Goal: Task Accomplishment & Management: Manage account settings

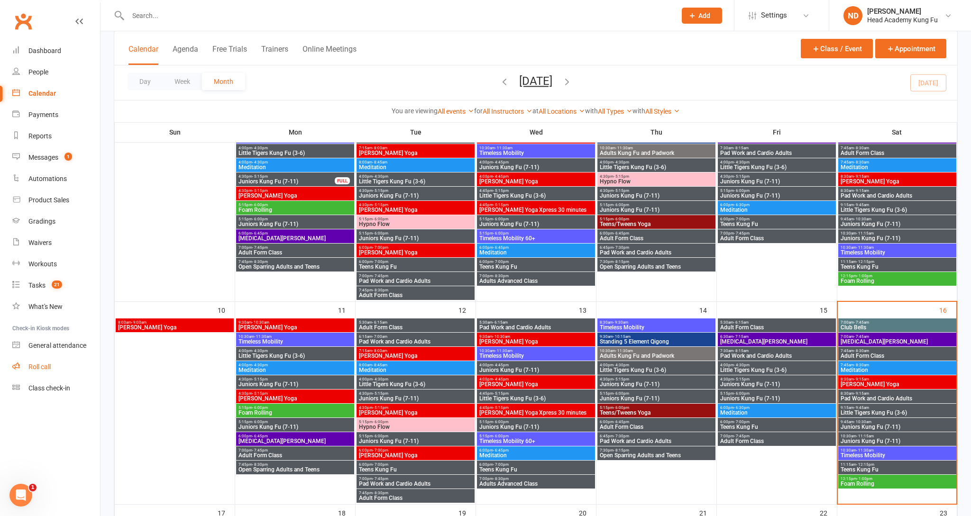
click at [50, 360] on link "Roll call" at bounding box center [56, 367] width 88 height 21
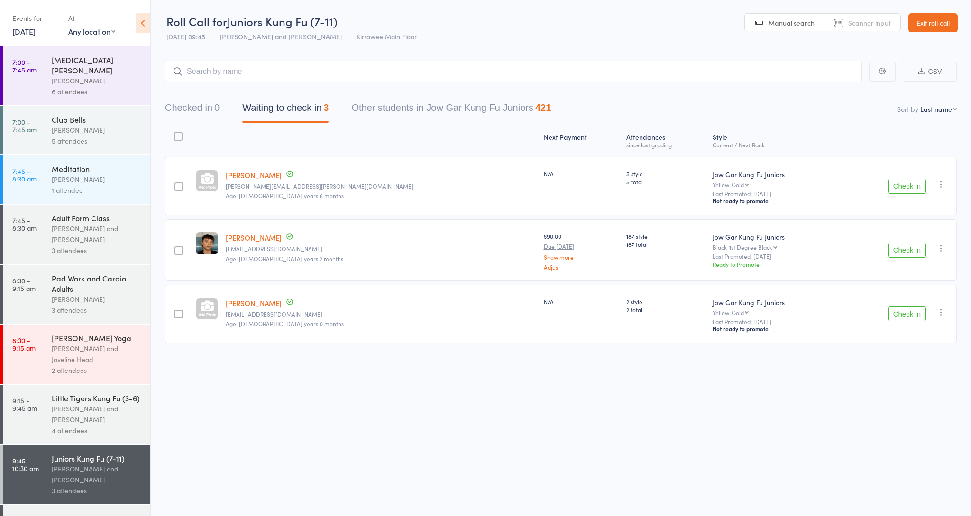
click at [900, 187] on button "Check in" at bounding box center [907, 186] width 38 height 15
click at [900, 243] on button "Check in" at bounding box center [907, 250] width 38 height 15
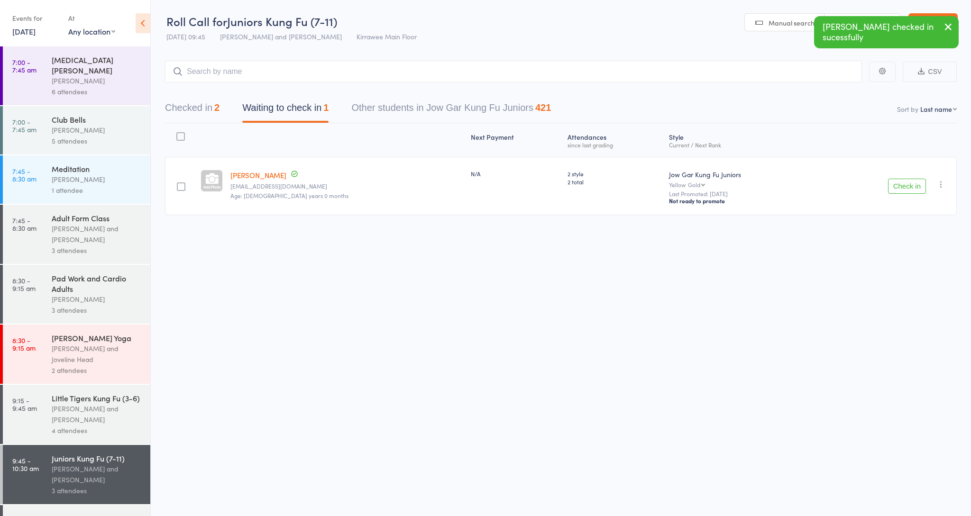
click at [900, 187] on button "Check in" at bounding box center [907, 186] width 38 height 15
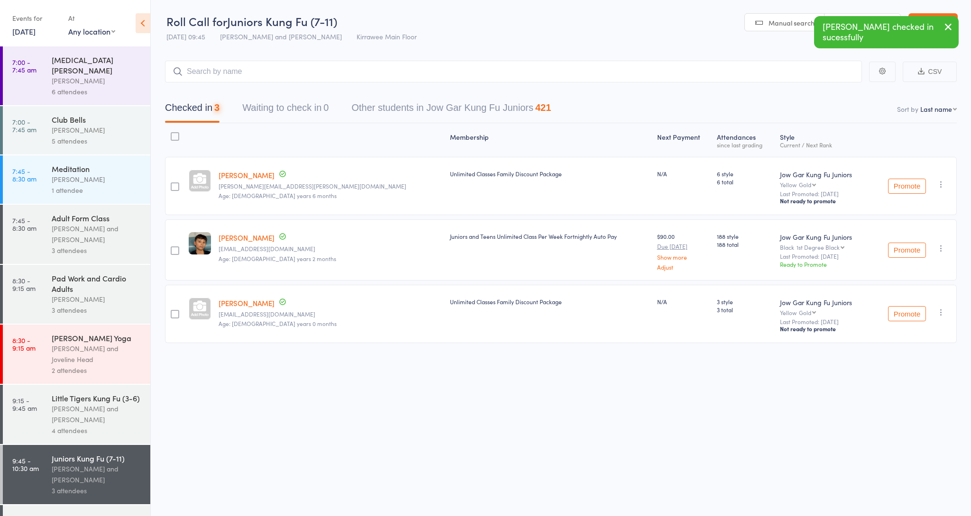
scroll to position [0, 0]
click at [247, 70] on input "search" at bounding box center [513, 71] width 697 height 22
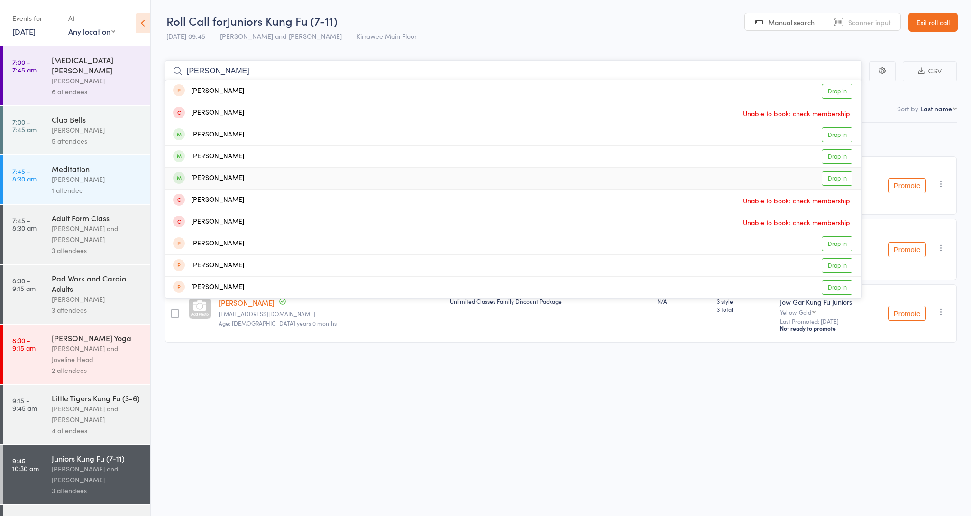
type input "Sebastian d"
click at [233, 179] on div "Sebastian De Silva" at bounding box center [208, 178] width 71 height 11
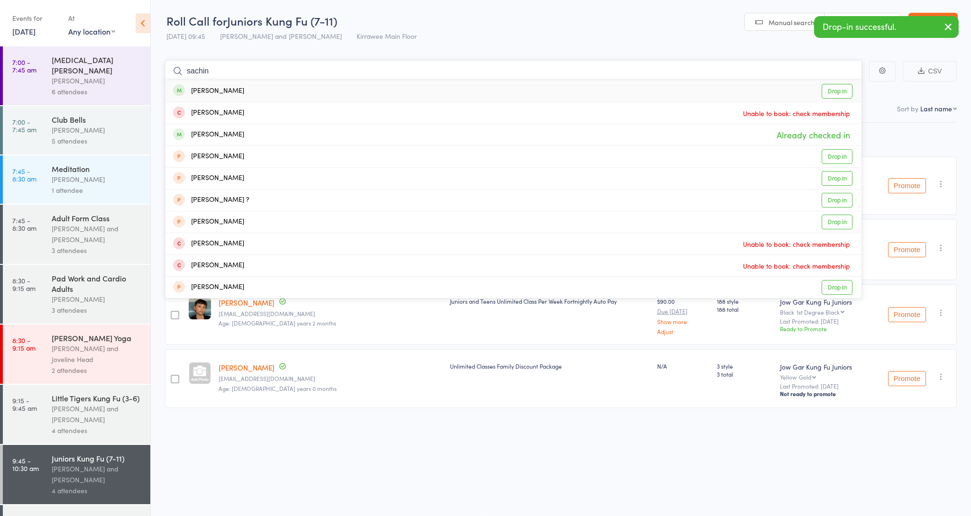
type input "Sachin"
drag, startPoint x: 233, startPoint y: 179, endPoint x: 252, endPoint y: 96, distance: 84.6
click at [252, 96] on div "Sachin Nathwani Drop in" at bounding box center [513, 91] width 696 height 22
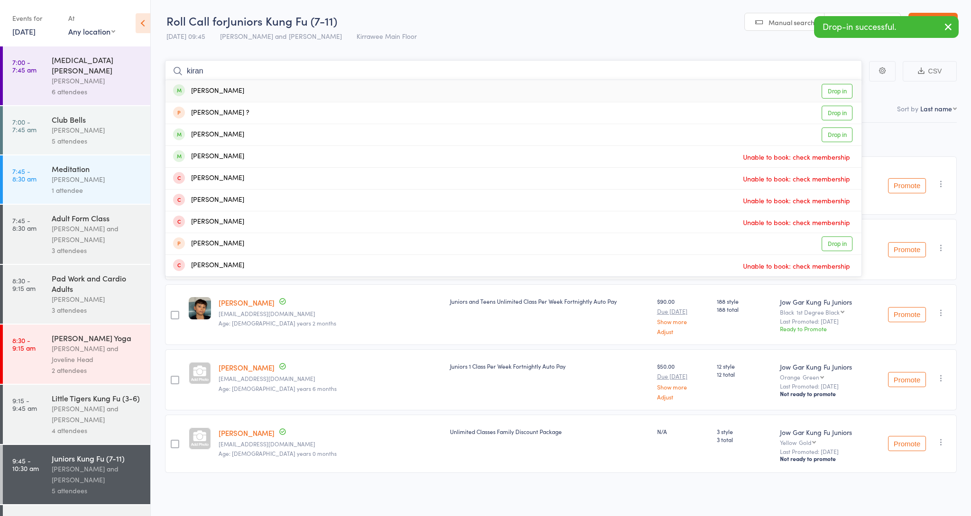
type input "kiran"
click at [238, 93] on div "Kiran Nathwani Drop in" at bounding box center [513, 91] width 696 height 22
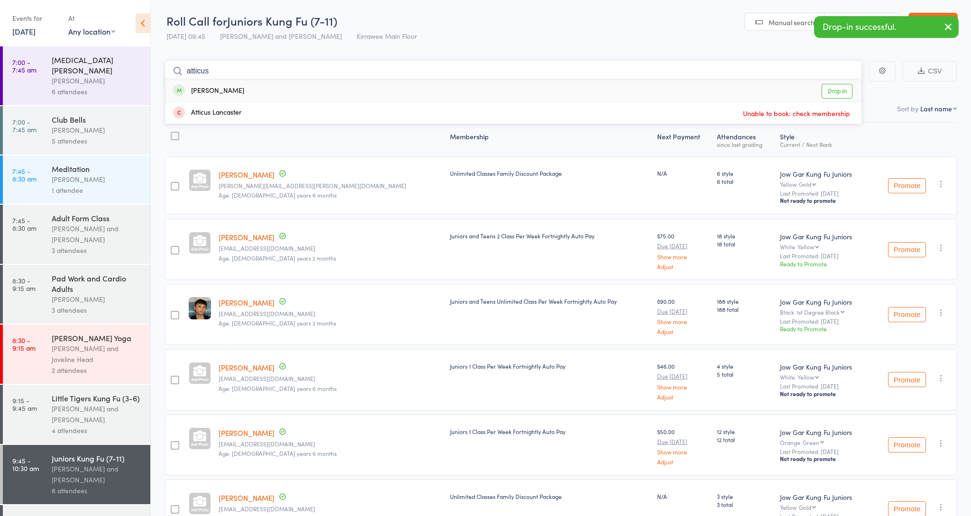
type input "Atticus"
drag, startPoint x: 238, startPoint y: 93, endPoint x: 244, endPoint y: 90, distance: 7.2
click at [244, 90] on div "Atticus Martin Drop in" at bounding box center [513, 91] width 696 height 22
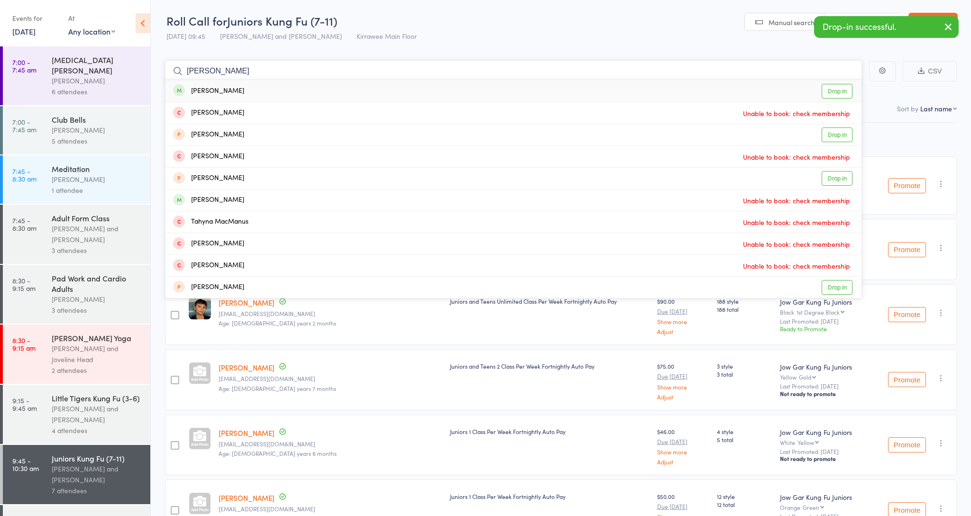
type input "teddy Mac"
drag, startPoint x: 234, startPoint y: 80, endPoint x: 274, endPoint y: 97, distance: 43.8
click at [274, 97] on div "Teddy Macnamara Drop in" at bounding box center [513, 91] width 696 height 22
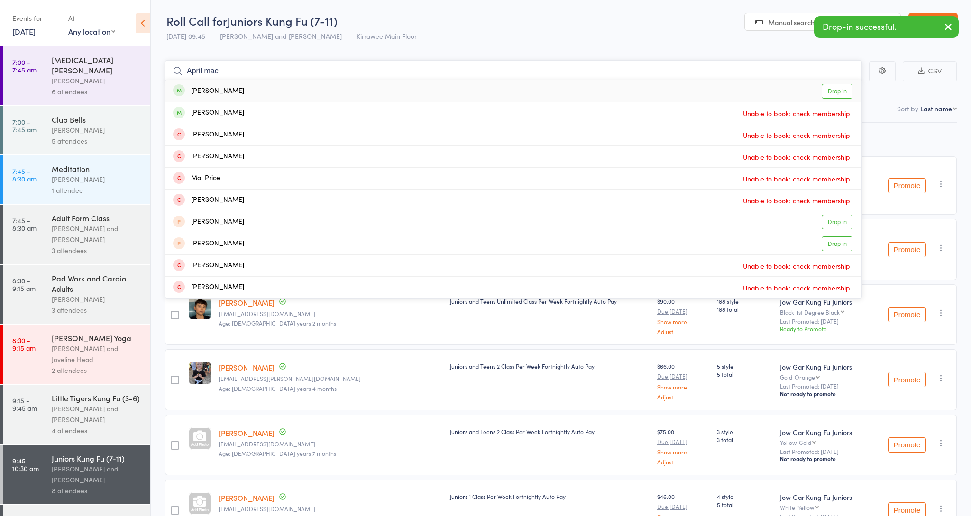
type input "April Mac"
drag, startPoint x: 274, startPoint y: 97, endPoint x: 249, endPoint y: 92, distance: 25.6
click at [249, 92] on div "April Macnamara Drop in" at bounding box center [513, 91] width 696 height 22
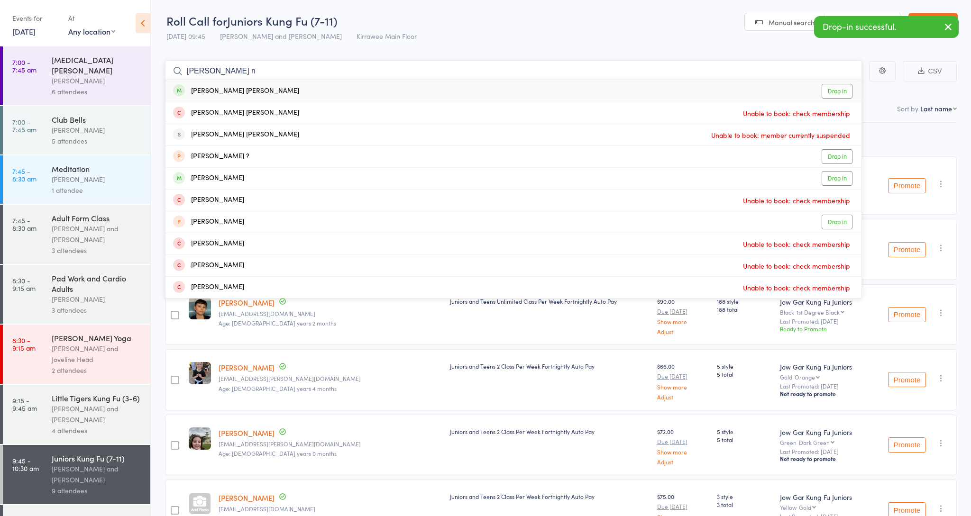
type input "archer n"
click at [243, 90] on div "Archer Newson Drop in" at bounding box center [513, 91] width 696 height 22
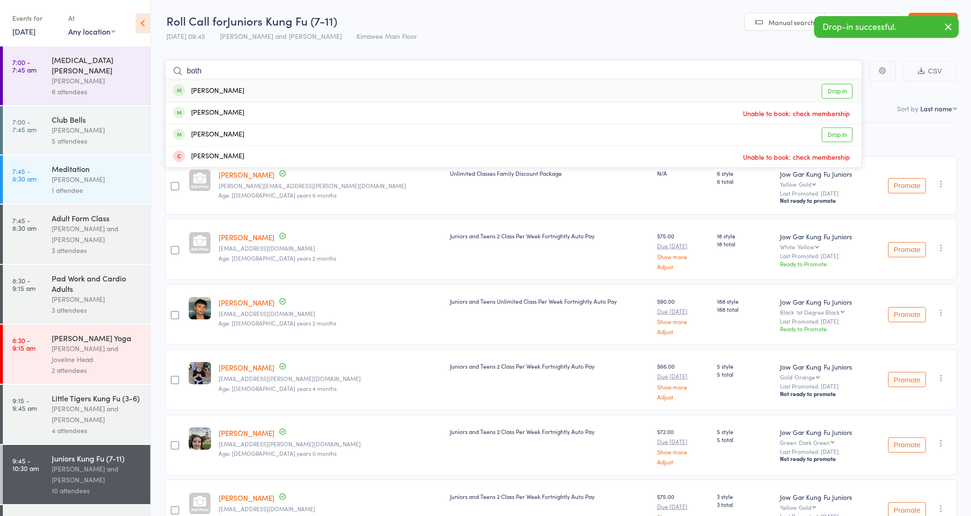
type input "both"
click at [235, 92] on div "Amelia Both Drop in" at bounding box center [513, 91] width 696 height 22
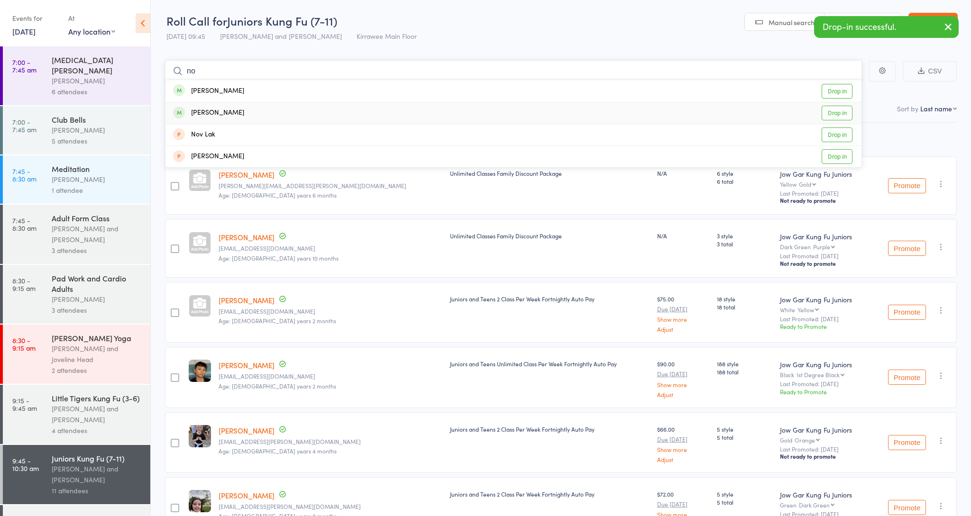
type input "n"
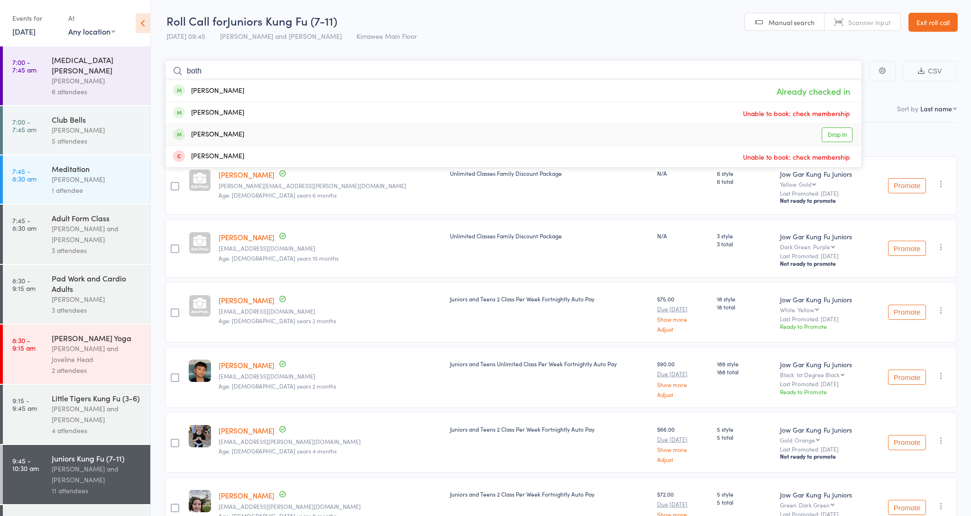
type input "both"
click at [274, 129] on div "Marcelo Both Drop in" at bounding box center [513, 134] width 696 height 21
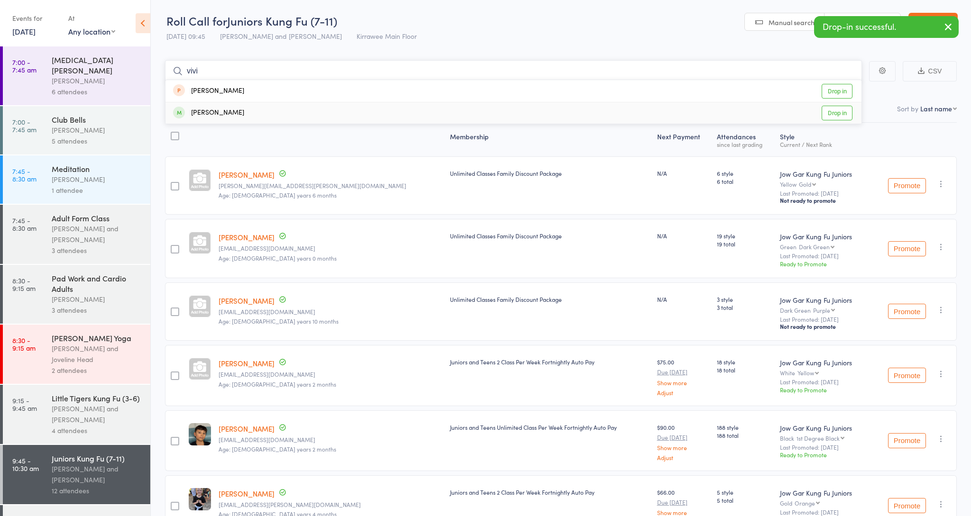
type input "vivi"
click at [280, 106] on div "Vivienne Hicks Drop in" at bounding box center [513, 112] width 696 height 21
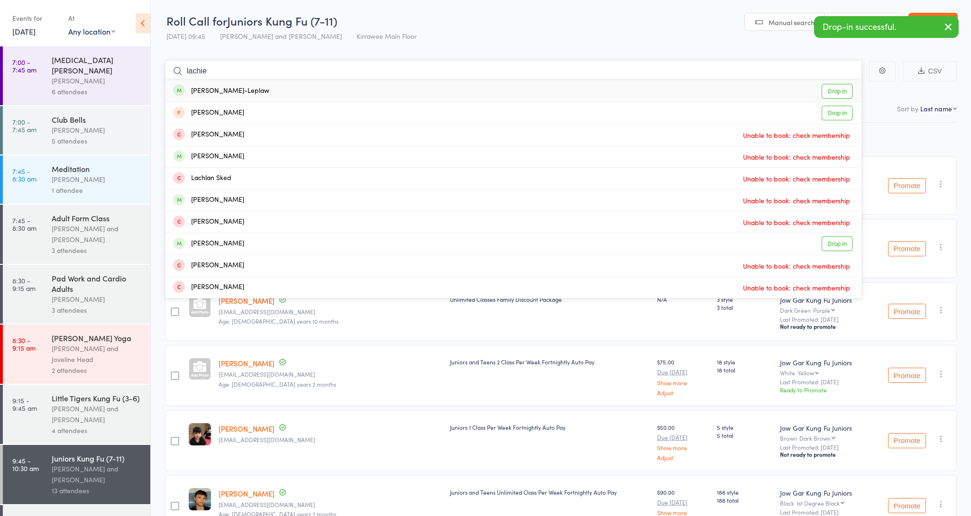
type input "lachie"
click at [271, 87] on div "Lachie Taylor-Leplaw Drop in" at bounding box center [513, 91] width 696 height 22
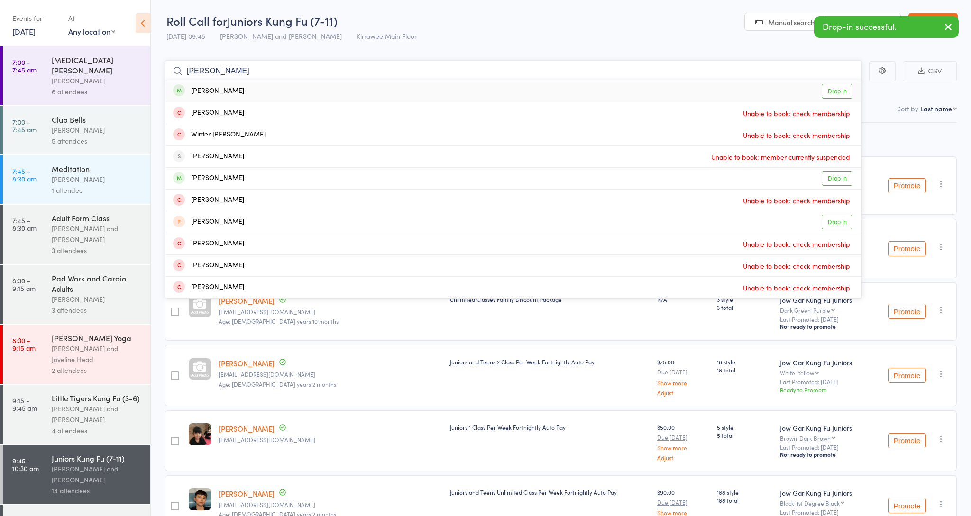
type input "Alex winters"
click at [257, 91] on div "Alexander Winters Drop in" at bounding box center [513, 91] width 696 height 22
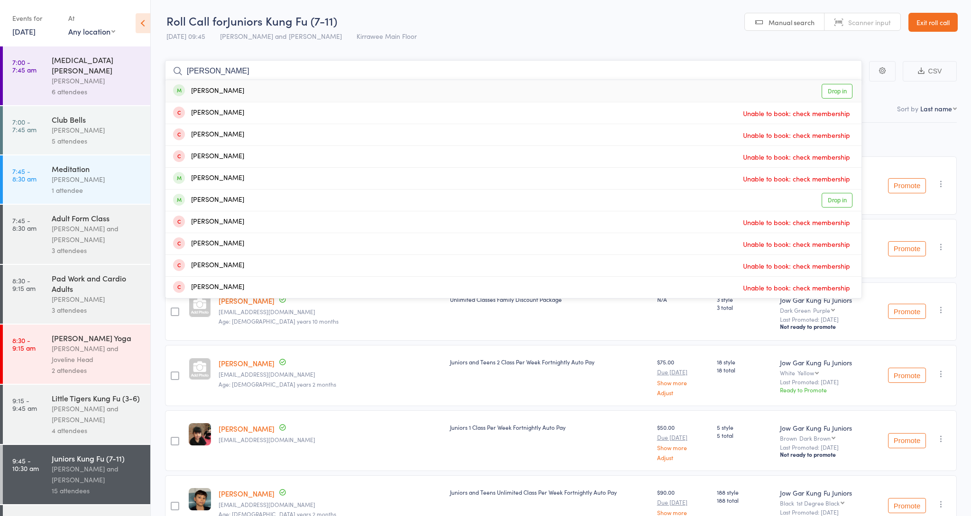
type input "Harrison"
drag, startPoint x: 257, startPoint y: 91, endPoint x: 250, endPoint y: 85, distance: 8.7
click at [250, 85] on div "Hank Harrison Drop in" at bounding box center [513, 91] width 696 height 22
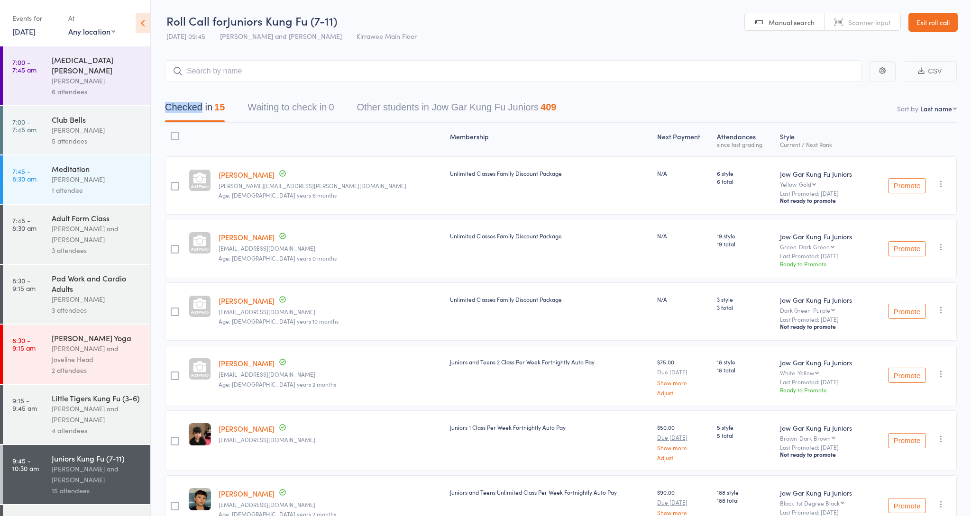
click at [250, 85] on div "Checked in 15 Waiting to check in 0 Other students in Jow Gar Kung Fu Juniors 4…" at bounding box center [561, 102] width 792 height 41
click at [245, 70] on input "search" at bounding box center [513, 71] width 697 height 22
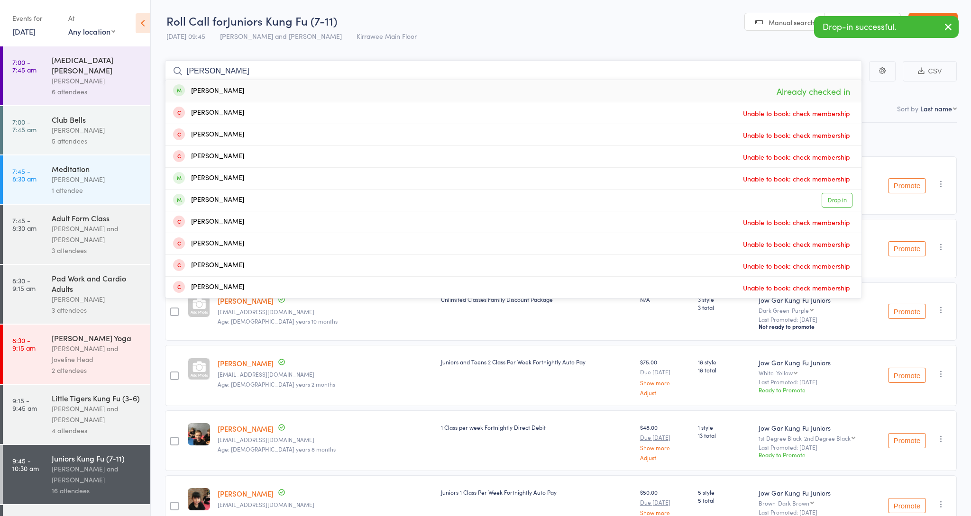
type input "Harrison"
drag, startPoint x: 245, startPoint y: 70, endPoint x: 239, endPoint y: 198, distance: 128.2
click at [239, 198] on div "Harrison Croston" at bounding box center [208, 200] width 71 height 11
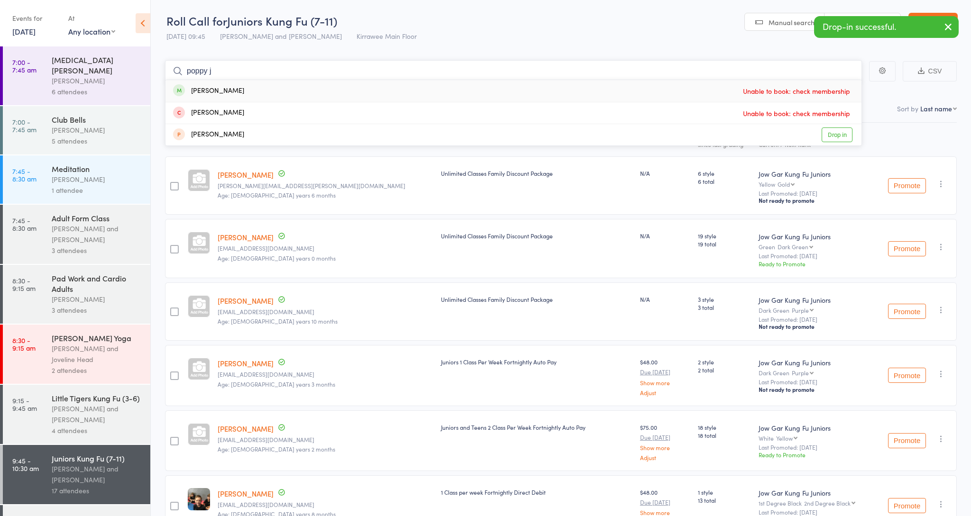
type input "poppy j"
click at [245, 91] on div "Poppy Jones Unable to book: check membership" at bounding box center [513, 91] width 696 height 22
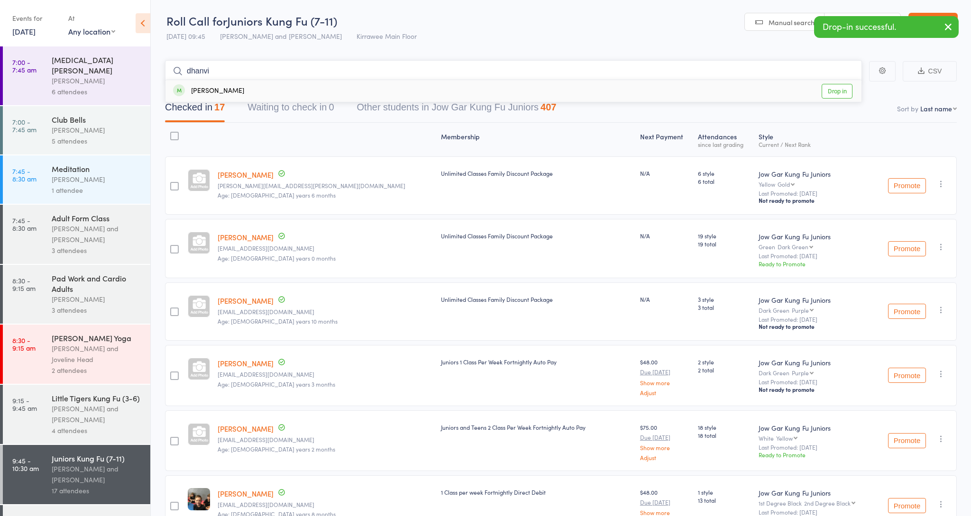
type input "dhanvi"
click at [239, 91] on div "Dhanvi Devarakonda" at bounding box center [208, 91] width 71 height 11
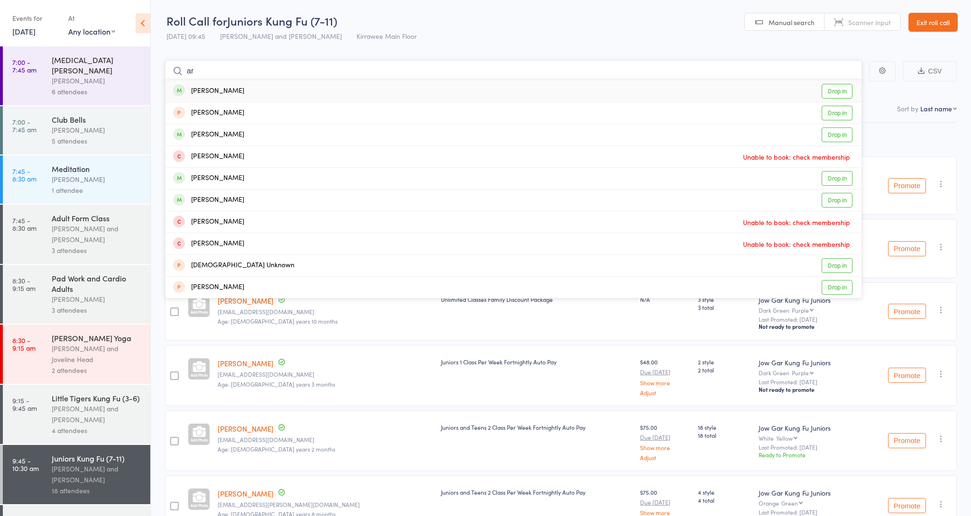
type input "a"
type input "ari"
click at [229, 92] on div "Ari Jones Drop in" at bounding box center [513, 91] width 696 height 22
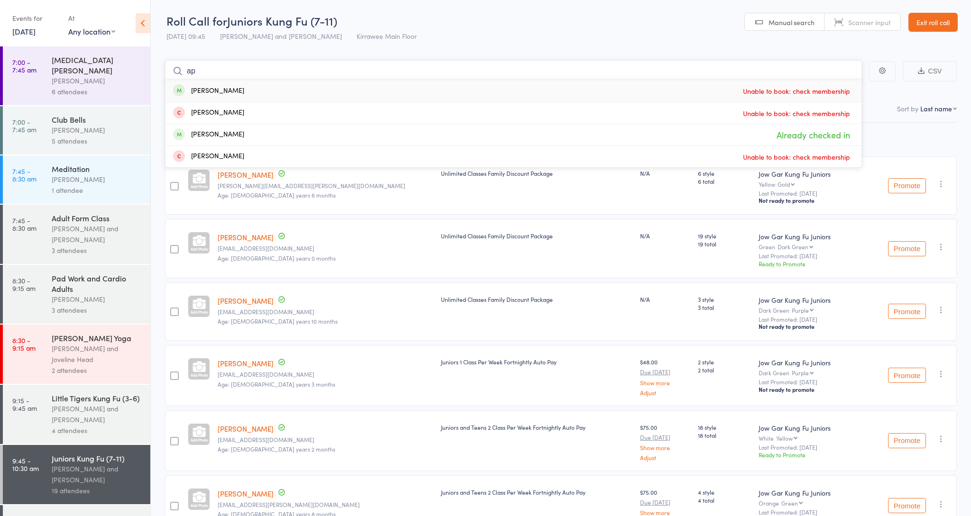
type input "a"
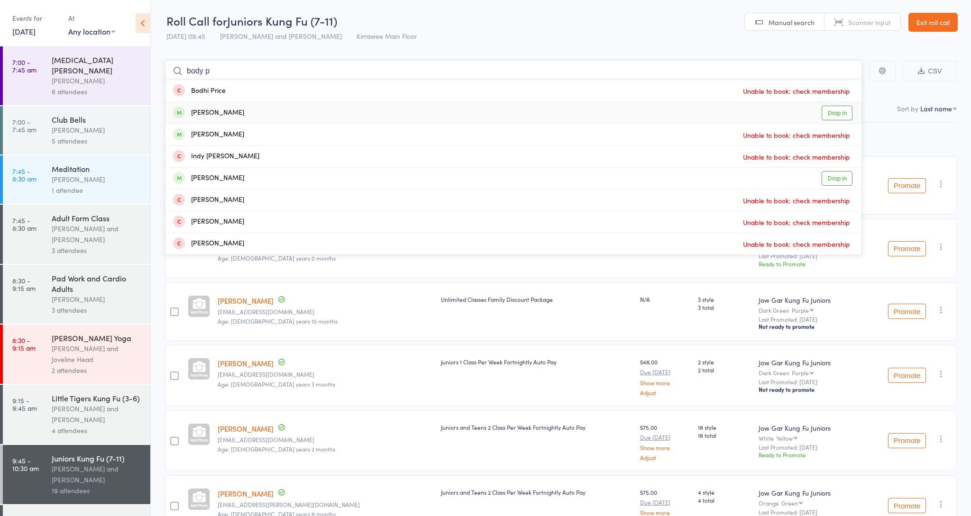
type input "body p"
click at [243, 113] on div "Bodhi Pearce Drop in" at bounding box center [513, 112] width 696 height 21
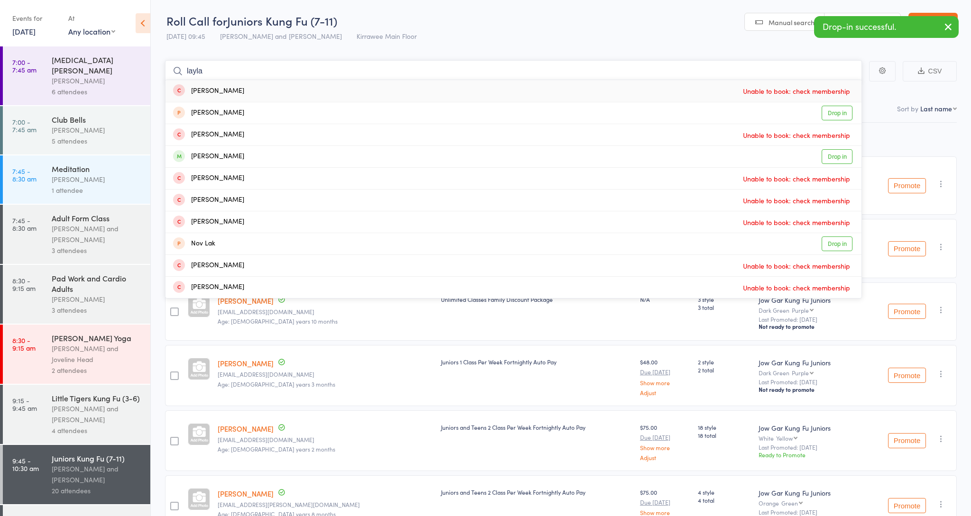
type input "Layla"
drag, startPoint x: 243, startPoint y: 113, endPoint x: 248, endPoint y: 155, distance: 42.1
click at [244, 155] on div "Layla Medina Jarvis" at bounding box center [208, 156] width 71 height 11
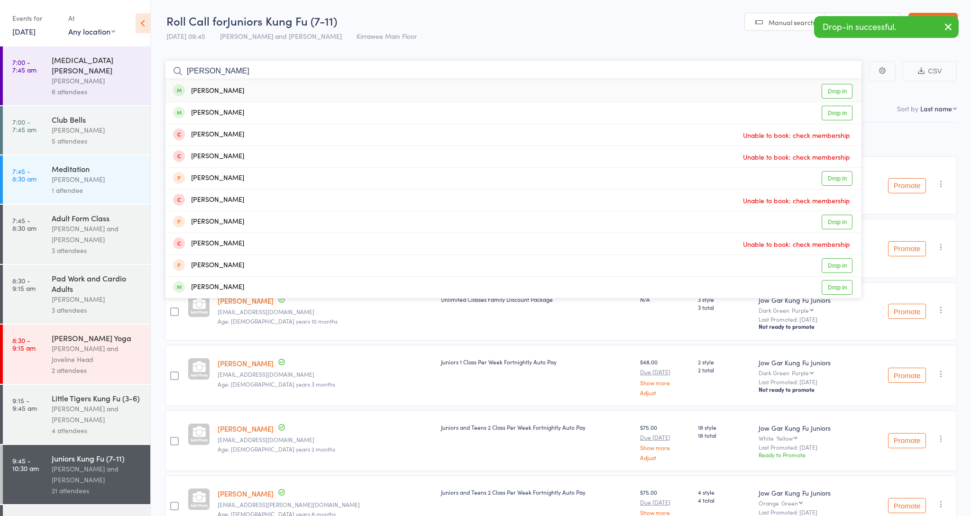
type input "Alejandro"
drag, startPoint x: 248, startPoint y: 155, endPoint x: 262, endPoint y: 90, distance: 66.8
click at [262, 90] on div "Alejandro Pedicino Drop in" at bounding box center [513, 91] width 696 height 22
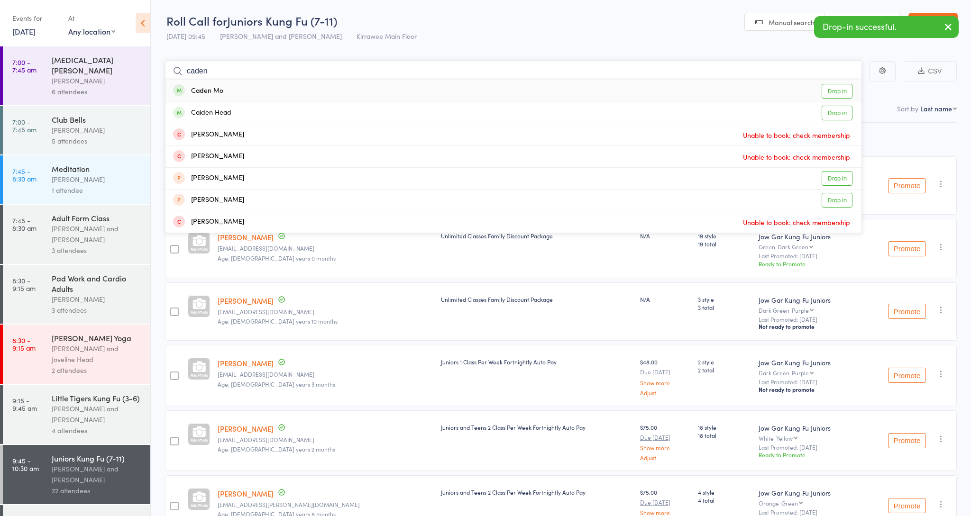
type input "caden"
click at [233, 84] on div "Caden Mo Drop in" at bounding box center [513, 91] width 696 height 22
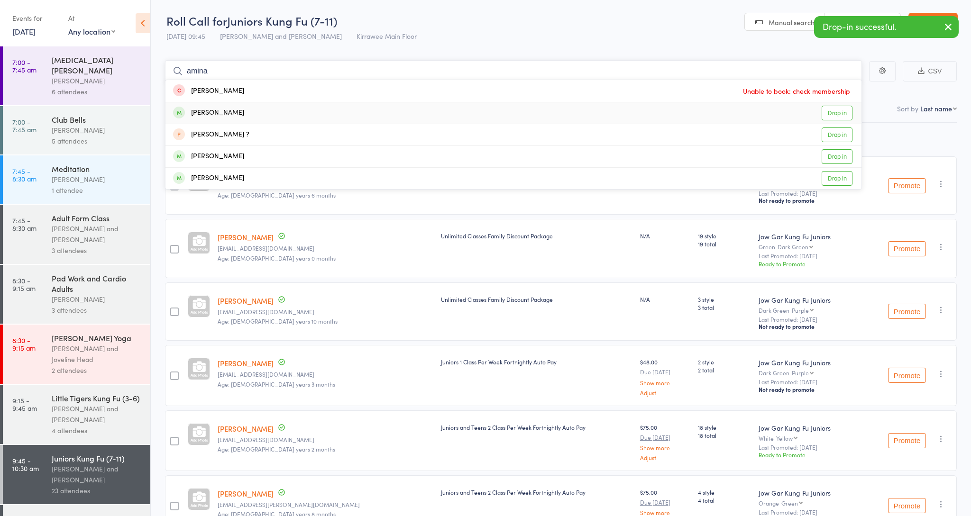
type input "amina"
click at [231, 110] on div "Amina Ali-Newson" at bounding box center [208, 113] width 71 height 11
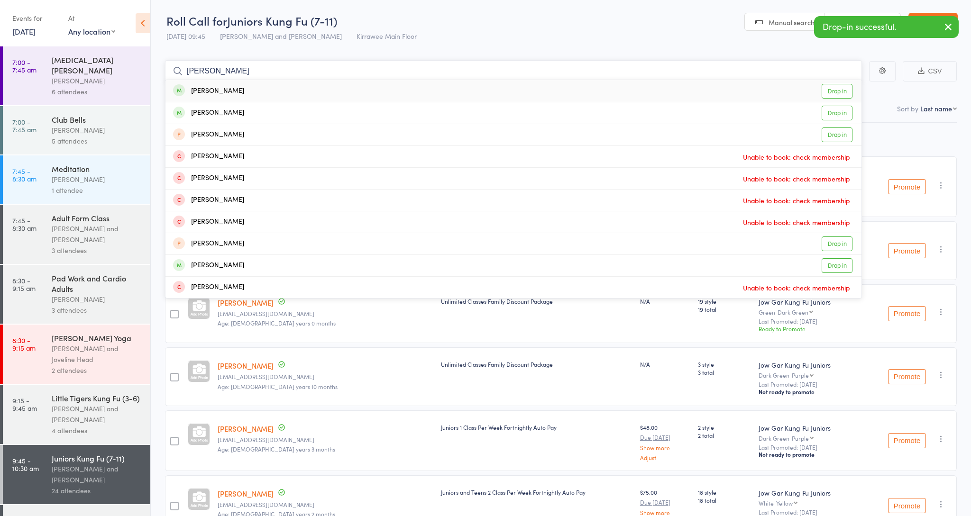
type input "camilo"
click at [234, 86] on div "Camilo Drummond" at bounding box center [208, 91] width 71 height 11
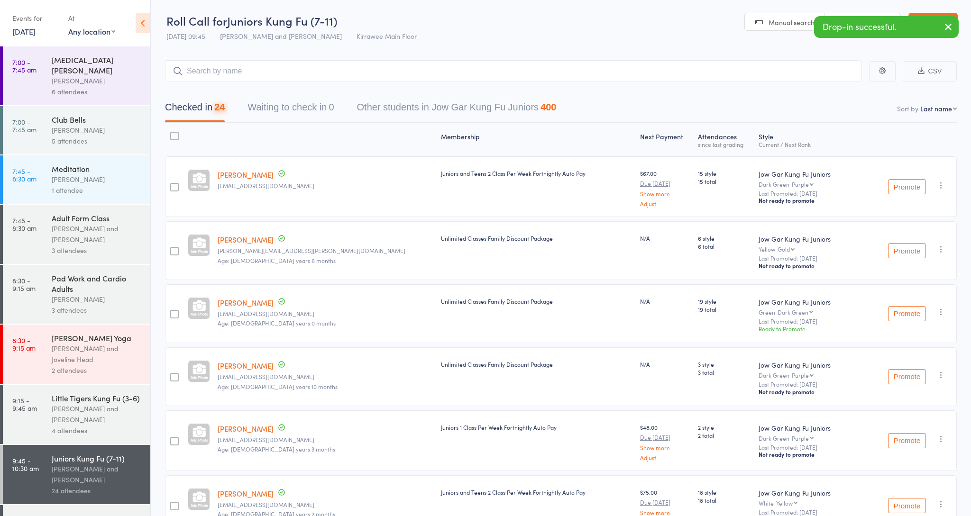
click at [93, 414] on div "[PERSON_NAME] and [PERSON_NAME]" at bounding box center [97, 415] width 91 height 22
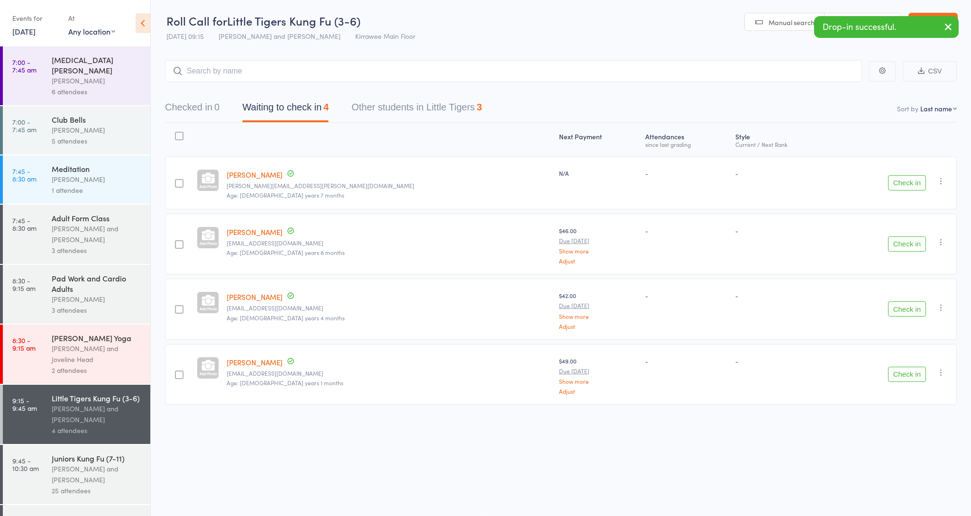
click at [915, 184] on button "Check in" at bounding box center [907, 182] width 38 height 15
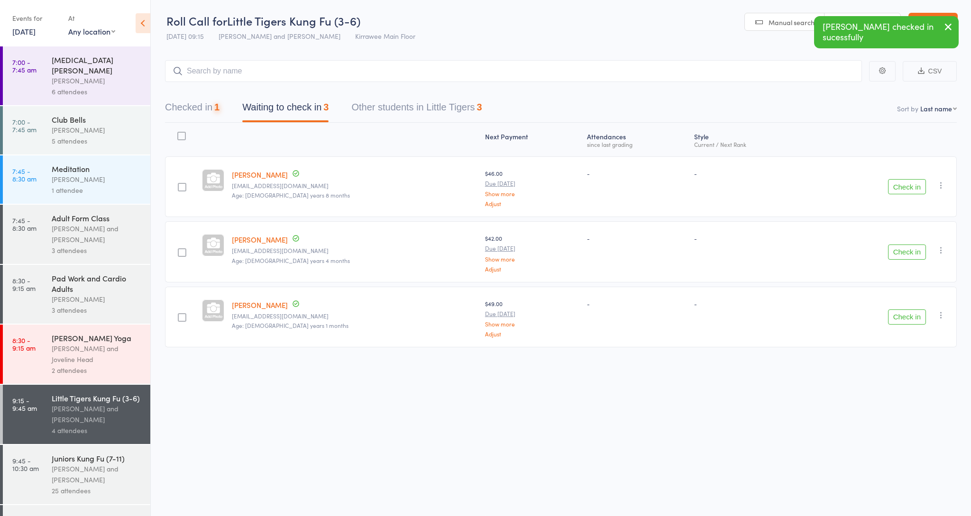
click at [915, 184] on button "Check in" at bounding box center [907, 186] width 38 height 15
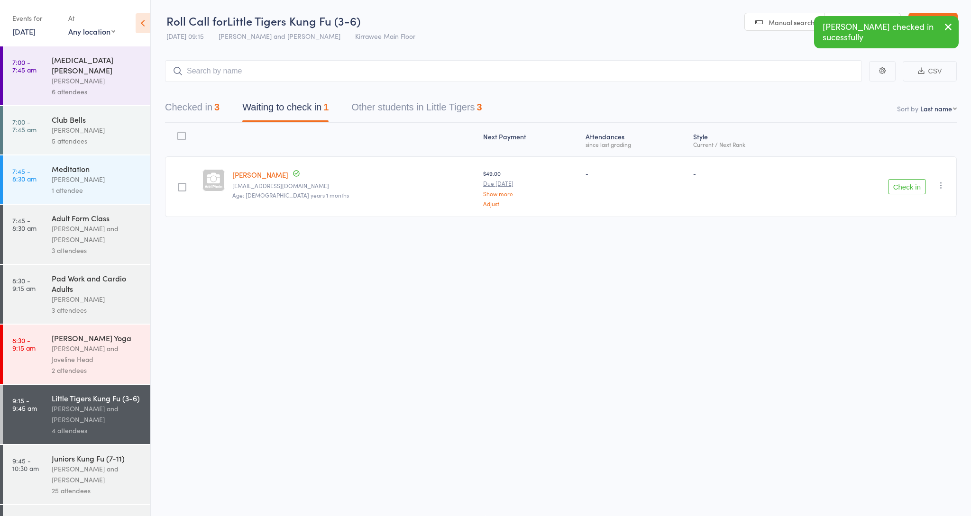
click at [915, 184] on button "Check in" at bounding box center [907, 186] width 38 height 15
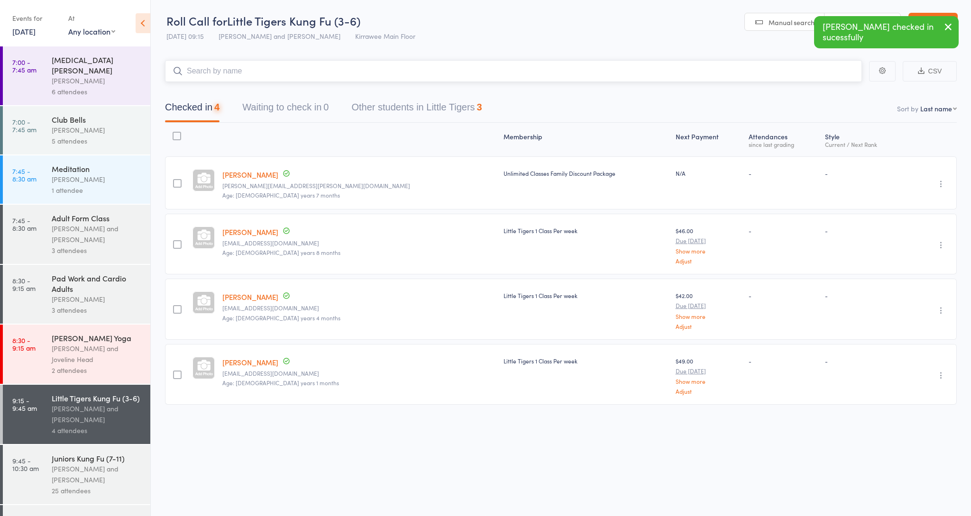
click at [371, 66] on input "search" at bounding box center [513, 71] width 697 height 22
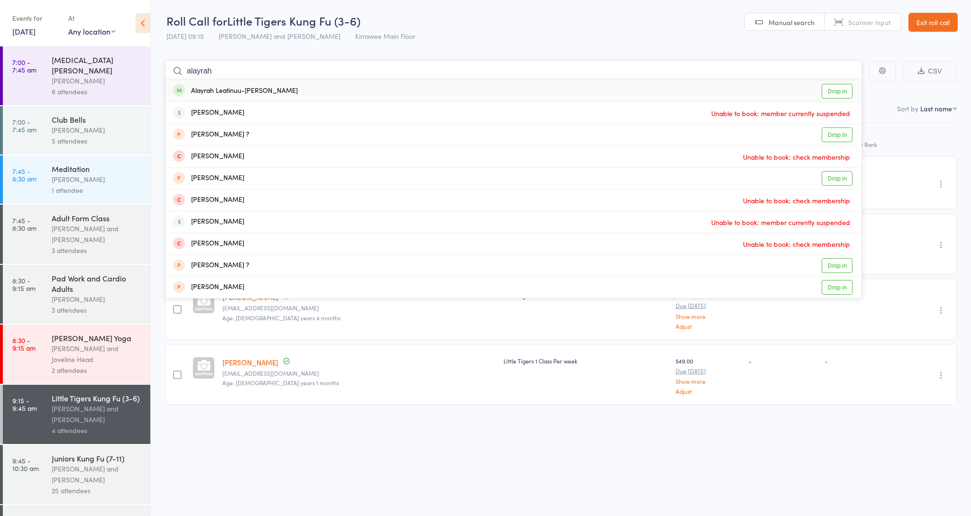
type input "alayrah"
click at [455, 91] on div "Alayrah Leatinuu-Fifita Drop in" at bounding box center [513, 91] width 696 height 22
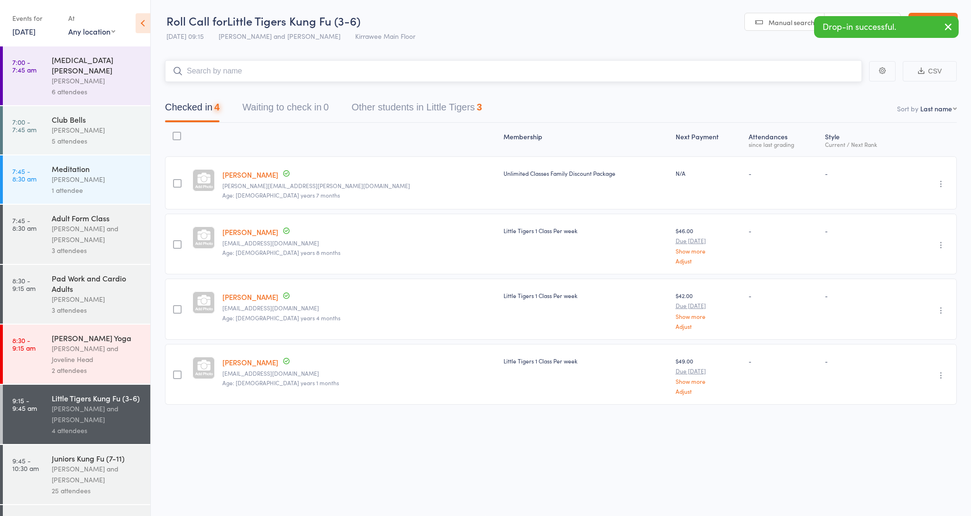
type input "a"
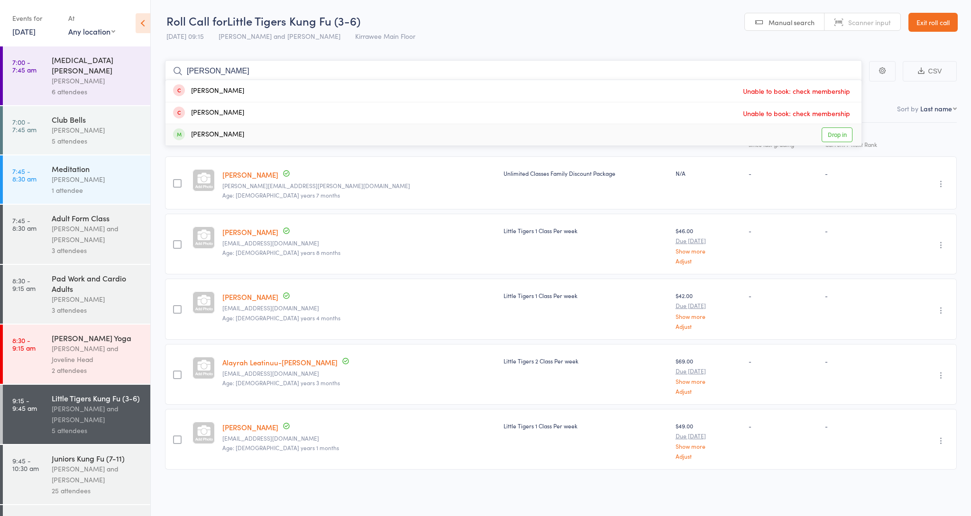
type input "mcrae"
click at [286, 139] on div "lachlan mcrae Drop in" at bounding box center [513, 134] width 696 height 21
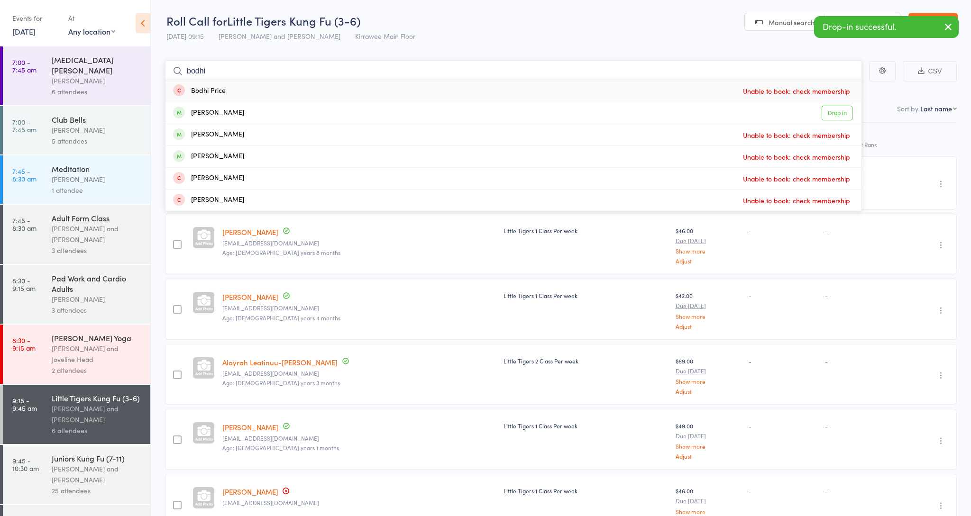
type input "body"
drag, startPoint x: 286, startPoint y: 139, endPoint x: 283, endPoint y: 110, distance: 30.1
click at [283, 110] on div "Bodhi Jakes Drop in" at bounding box center [513, 112] width 696 height 21
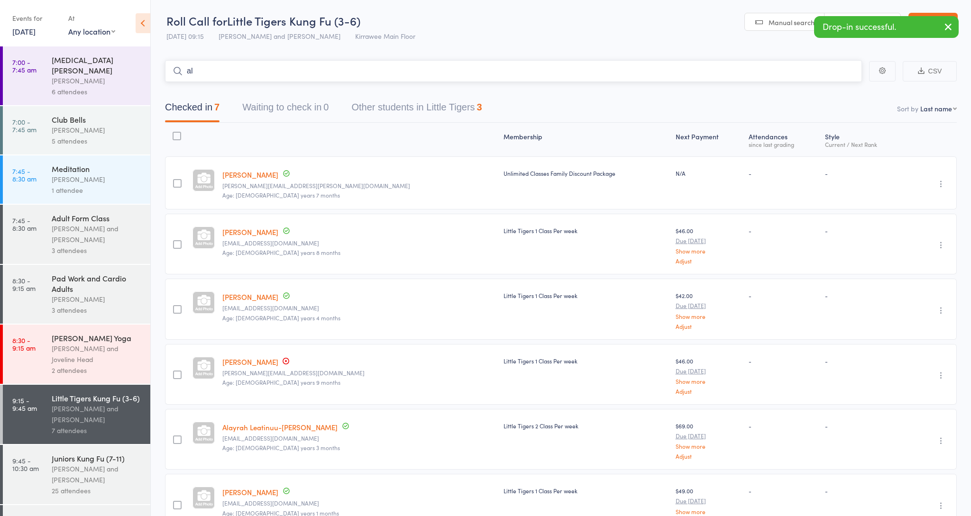
type input "a"
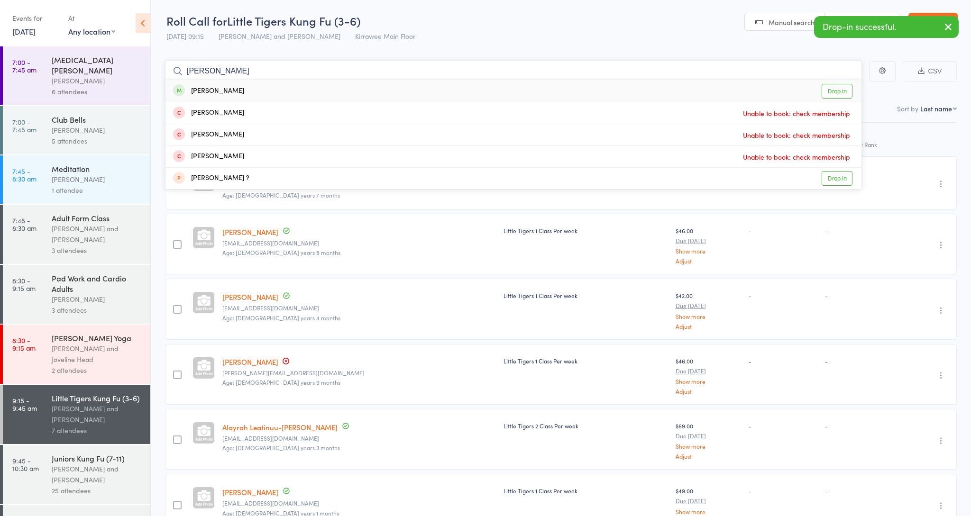
type input "elsie"
click at [271, 92] on div "Elsie Cambridge Drop in" at bounding box center [513, 91] width 696 height 22
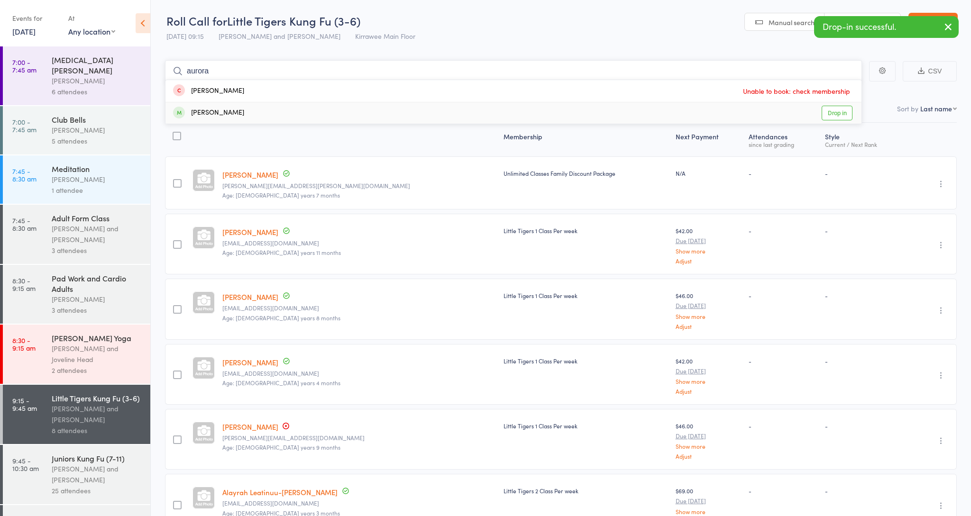
type input "aurora"
click at [263, 114] on div "Aurora Middleton Drop in" at bounding box center [513, 112] width 696 height 21
type input "riva"
click at [249, 92] on div "Riva Pandey Drop in" at bounding box center [513, 91] width 696 height 22
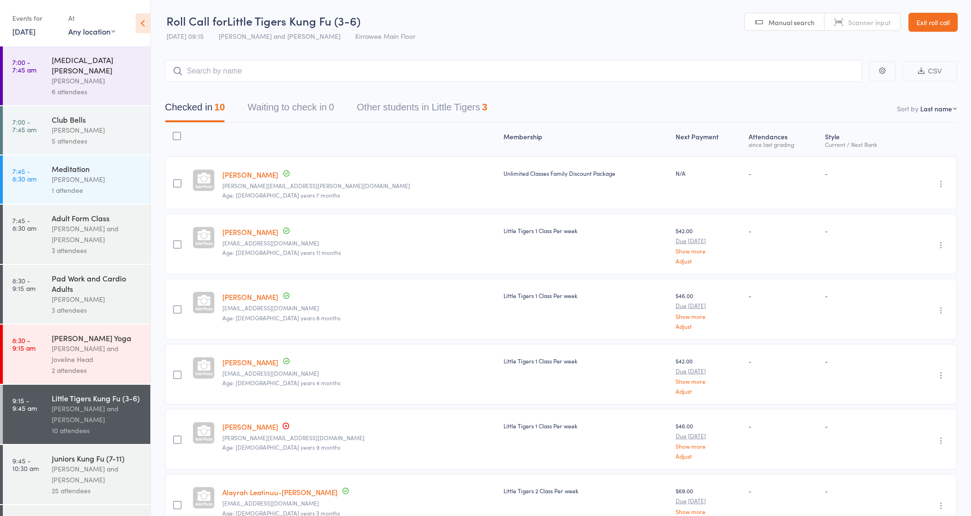
click at [112, 470] on div "[PERSON_NAME] and [PERSON_NAME]" at bounding box center [97, 475] width 91 height 22
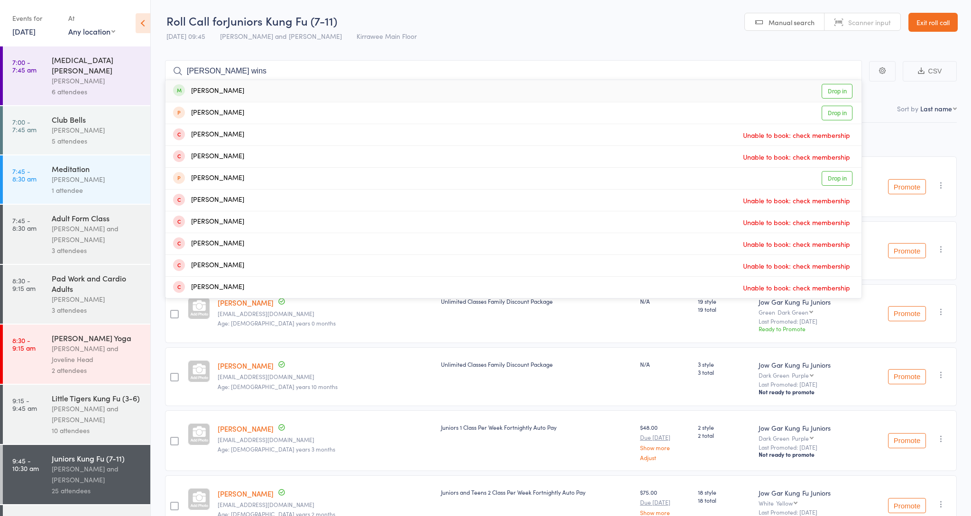
type input "Louis wins"
click at [285, 89] on div "Louis Winstone Drop in" at bounding box center [513, 91] width 696 height 22
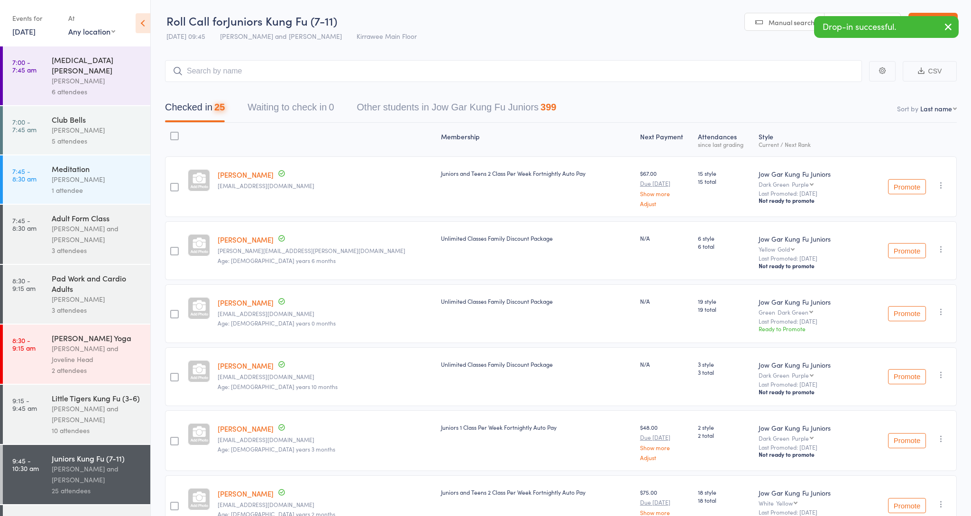
click at [64, 404] on div "[PERSON_NAME] and [PERSON_NAME]" at bounding box center [97, 415] width 91 height 22
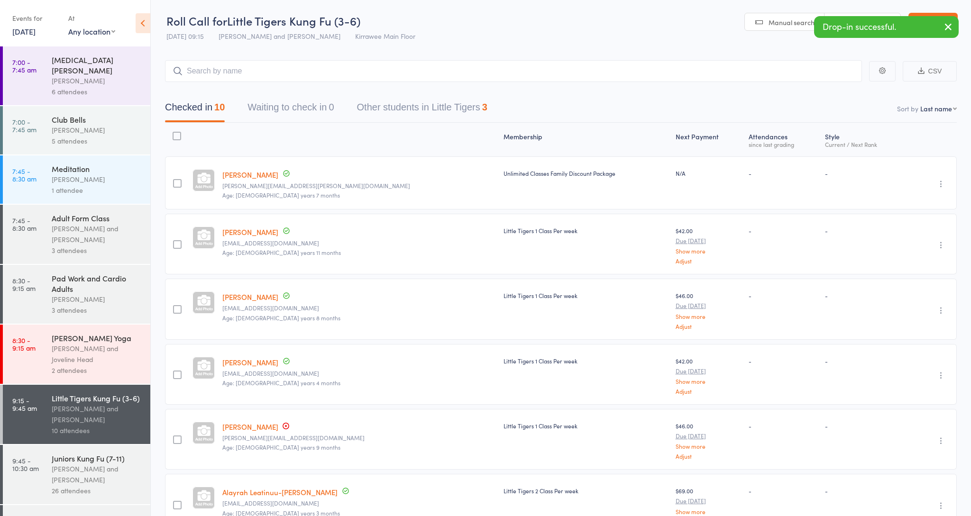
click at [260, 77] on input "search" at bounding box center [513, 71] width 697 height 22
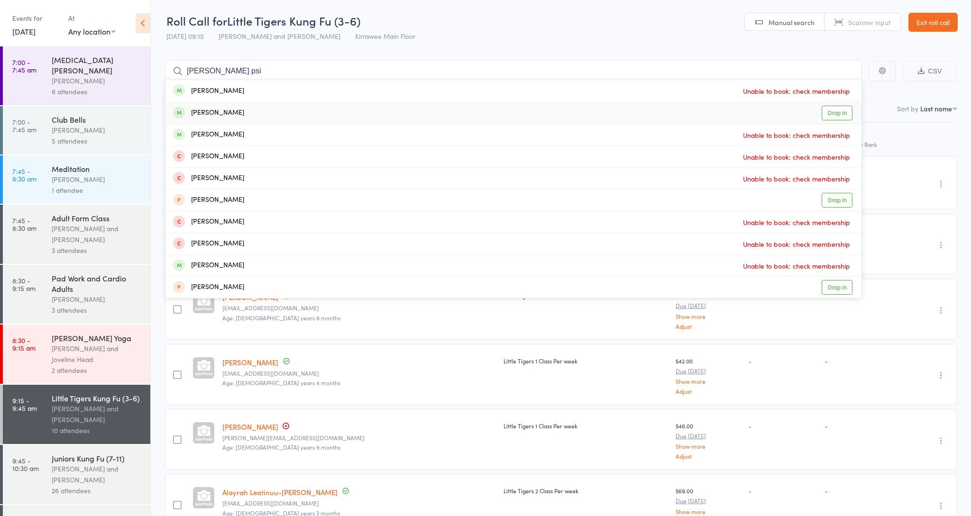
type input "mason psi"
click at [229, 114] on div "[PERSON_NAME]" at bounding box center [208, 113] width 71 height 11
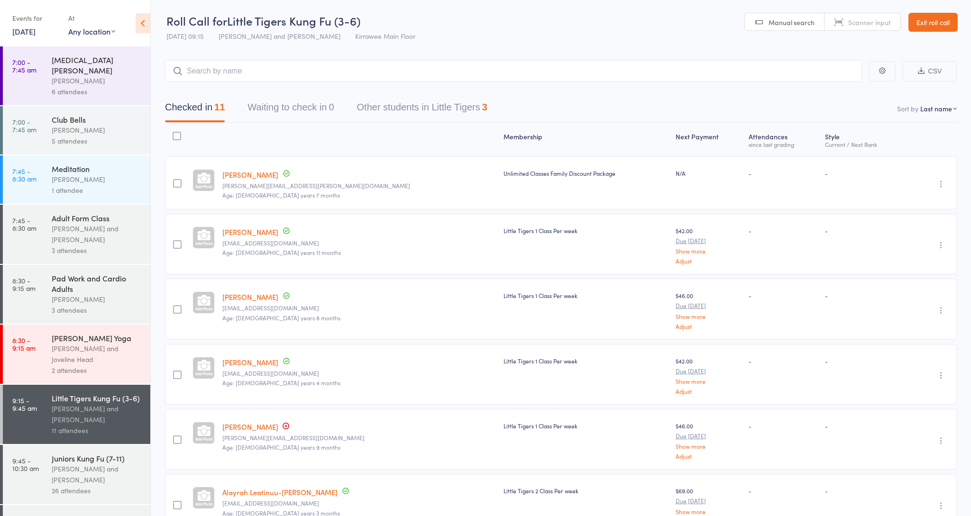
click at [66, 453] on div "Juniors Kung Fu (7-11)" at bounding box center [97, 458] width 91 height 10
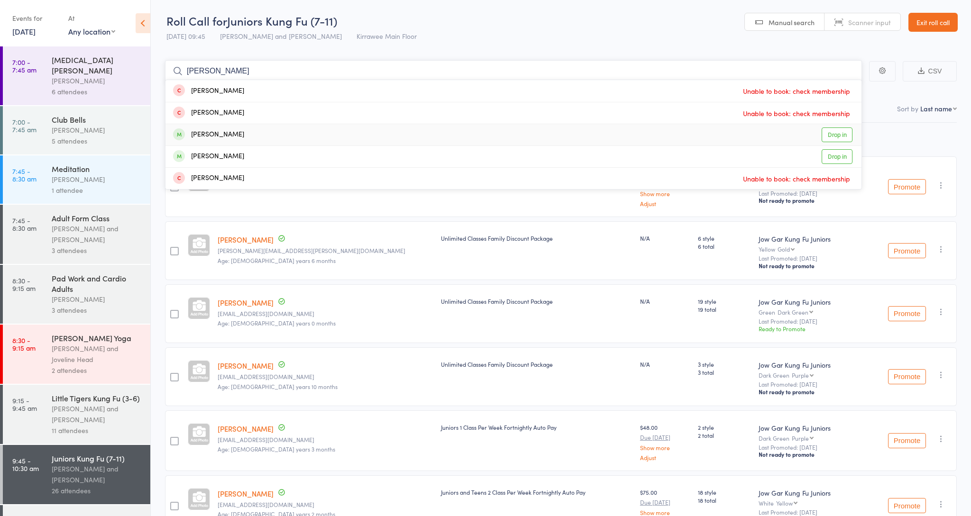
type input "Oscar c"
click at [231, 131] on div "[PERSON_NAME]" at bounding box center [208, 134] width 71 height 11
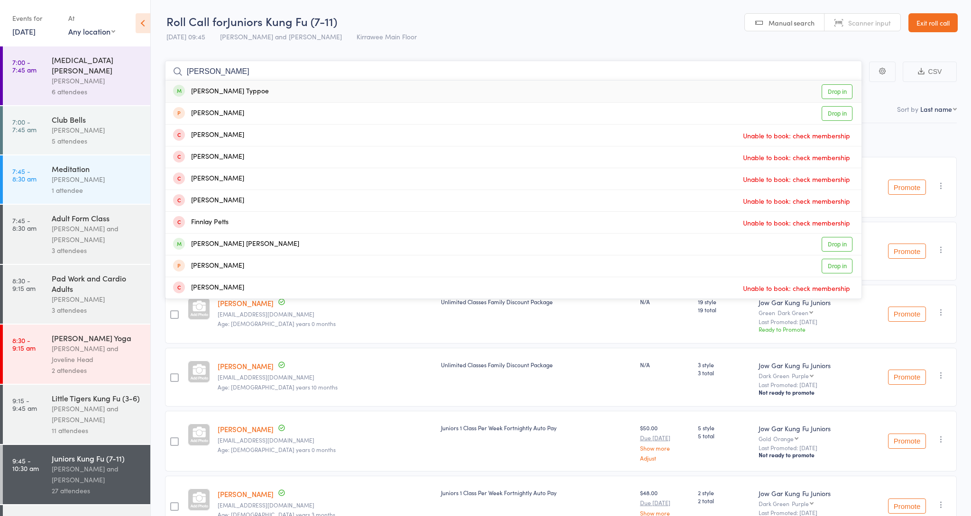
type input "finn t"
click at [217, 88] on div "[PERSON_NAME] Typpoe" at bounding box center [221, 91] width 96 height 11
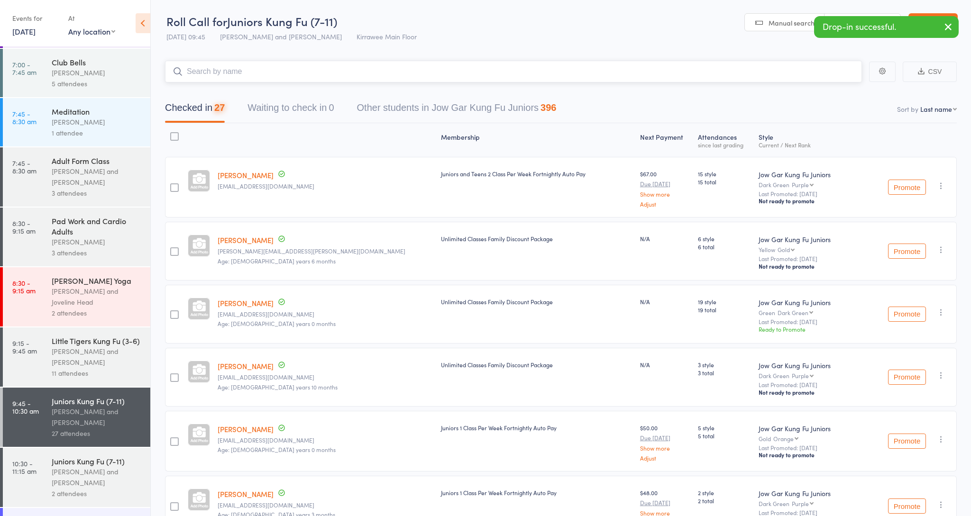
scroll to position [75, 0]
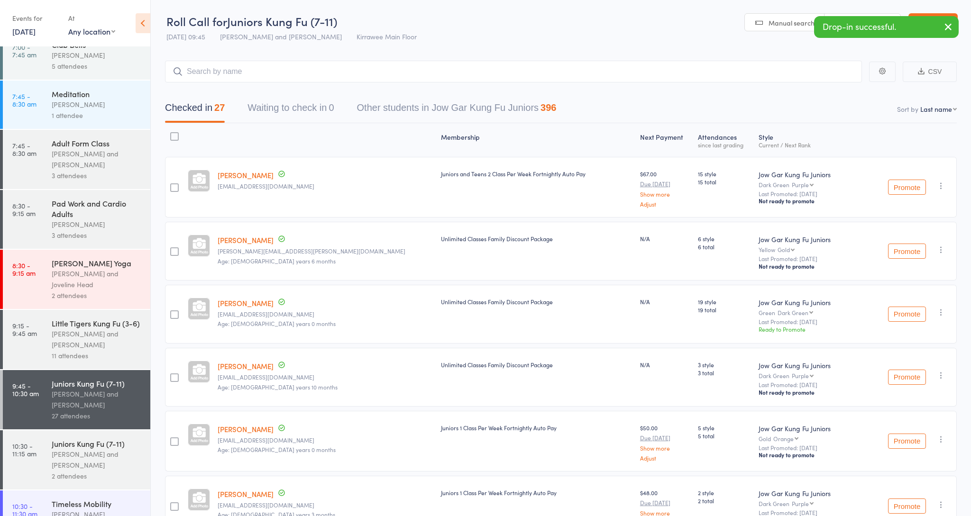
click at [74, 338] on div "[PERSON_NAME] and [PERSON_NAME]" at bounding box center [97, 340] width 91 height 22
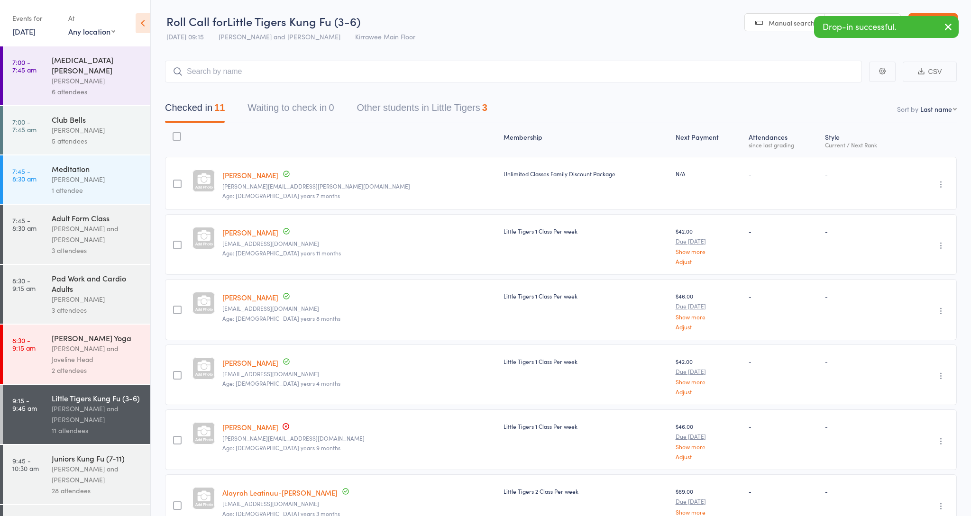
click at [339, 79] on input "search" at bounding box center [513, 72] width 697 height 22
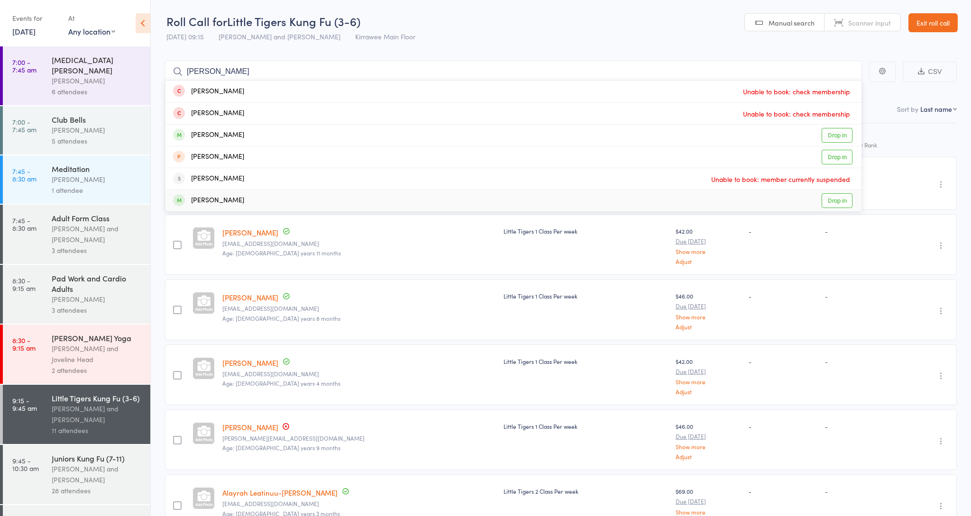
type input "fred"
click at [235, 200] on div "[PERSON_NAME]" at bounding box center [208, 200] width 71 height 11
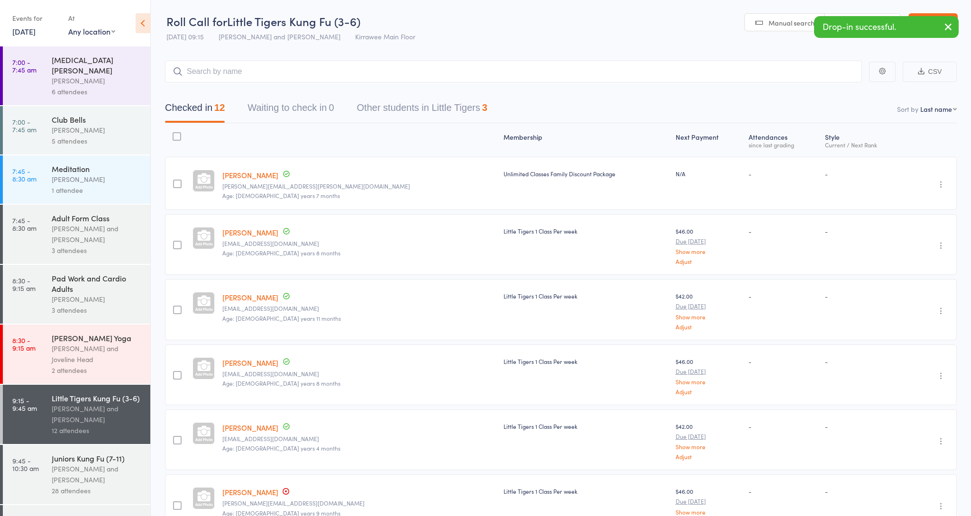
click at [954, 31] on button "button" at bounding box center [948, 28] width 21 height 22
click at [952, 25] on link "Exit roll call" at bounding box center [933, 22] width 49 height 19
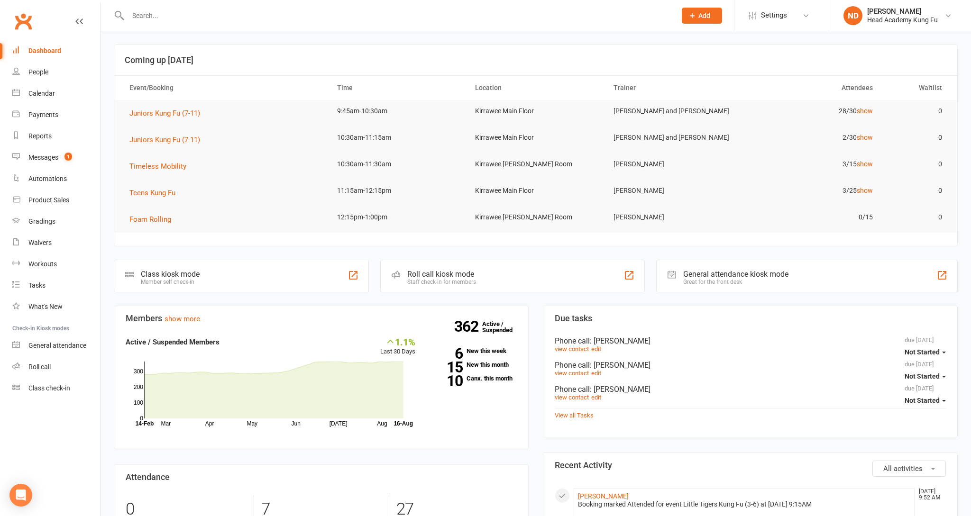
click at [153, 11] on input "text" at bounding box center [397, 15] width 545 height 13
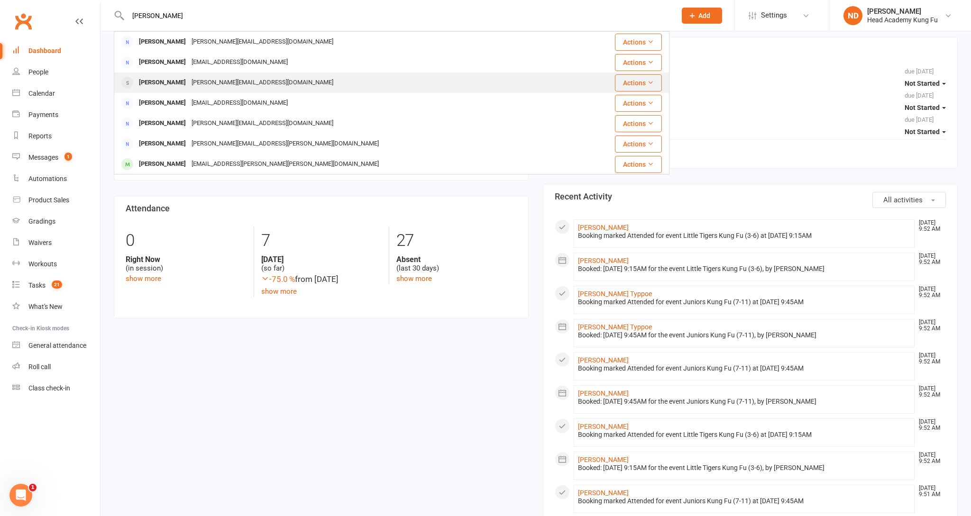
type input "[PERSON_NAME]"
click at [168, 88] on div "[PERSON_NAME]" at bounding box center [162, 83] width 53 height 14
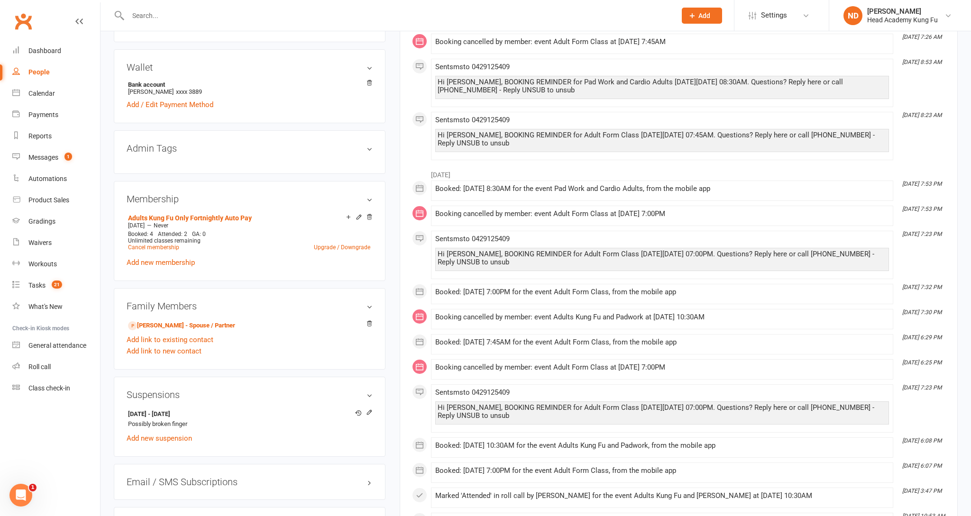
scroll to position [354, 0]
click at [42, 154] on div "Messages" at bounding box center [43, 158] width 30 height 8
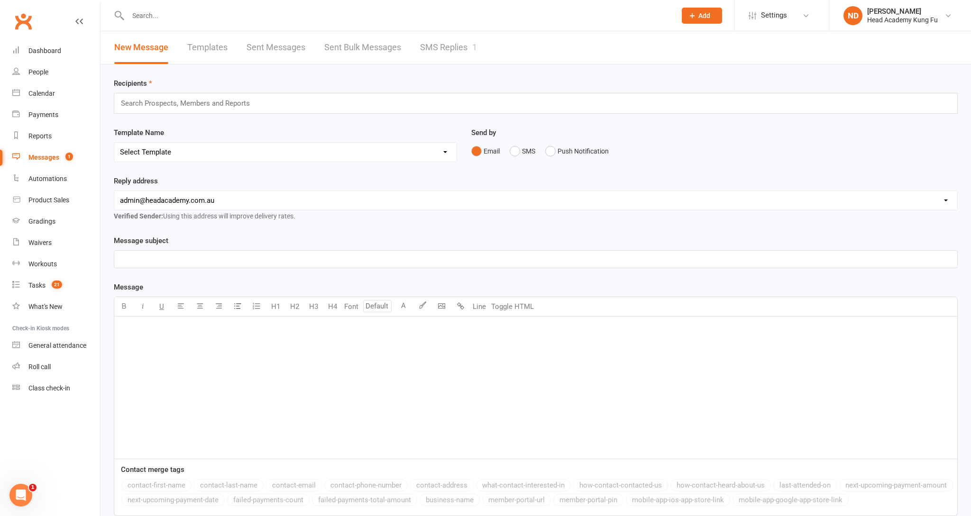
click at [424, 42] on link "SMS Replies 1" at bounding box center [448, 47] width 57 height 33
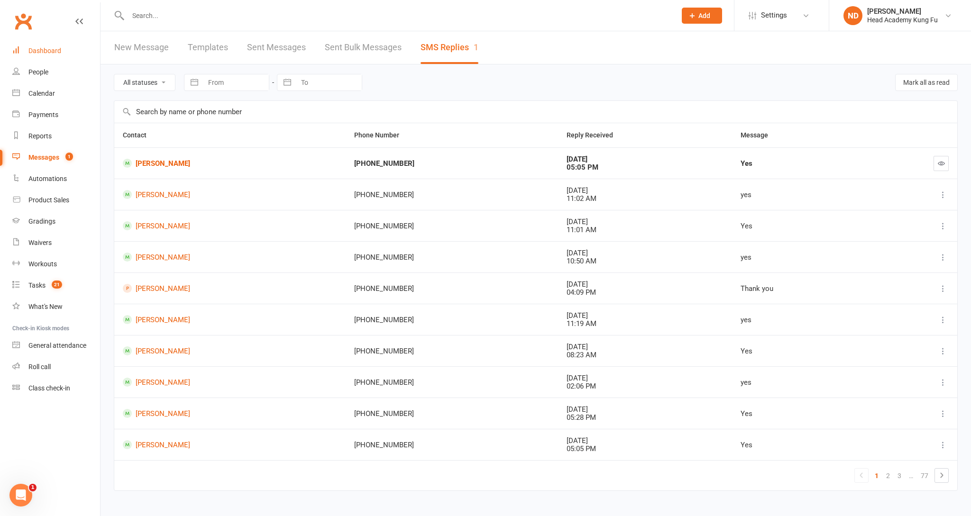
click at [32, 47] on div "Dashboard" at bounding box center [44, 51] width 33 height 8
